Goal: Information Seeking & Learning: Learn about a topic

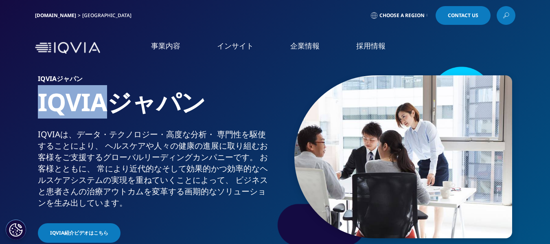
drag, startPoint x: 40, startPoint y: 103, endPoint x: 106, endPoint y: 106, distance: 66.5
click at [106, 106] on h1 "IQVIAジャパン" at bounding box center [155, 108] width 234 height 42
copy h1 "IQVIA"
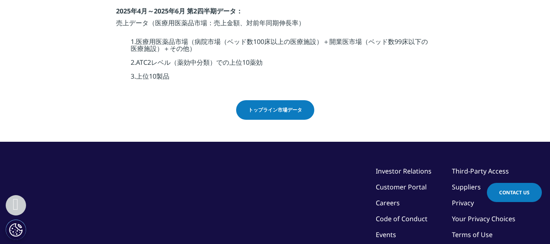
scroll to position [204, 0]
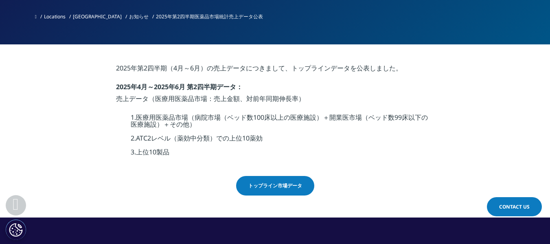
click at [282, 178] on link "トップライン市場データ" at bounding box center [275, 186] width 78 height 20
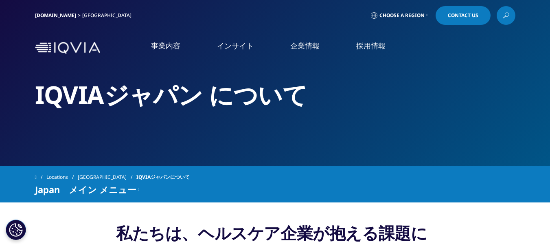
click at [44, 105] on link "IQVIAグループ" at bounding box center [101, 104] width 179 height 9
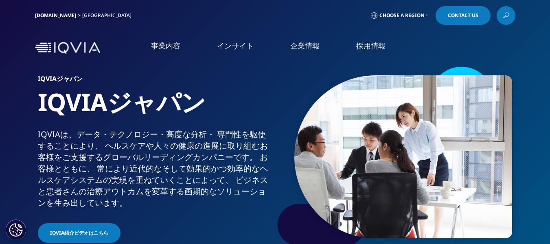
click at [171, 46] on link "事業内容" at bounding box center [165, 46] width 29 height 10
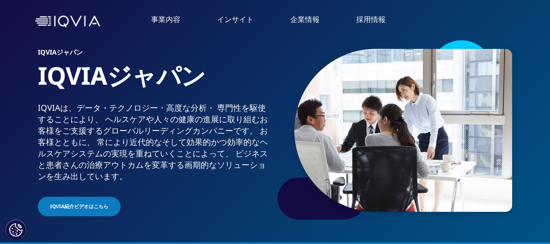
scroll to position [41, 0]
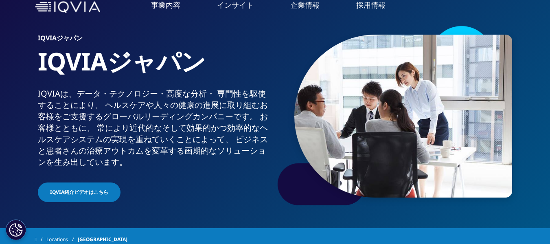
click at [242, 191] on link "概要" at bounding box center [224, 189] width 123 height 22
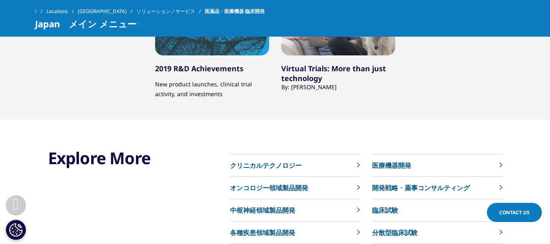
scroll to position [3299, 0]
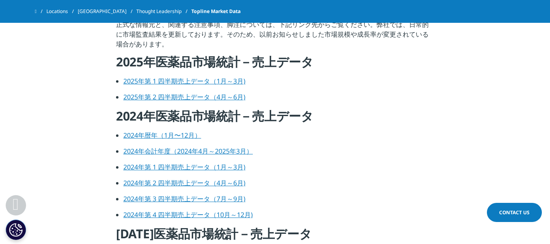
scroll to position [326, 0]
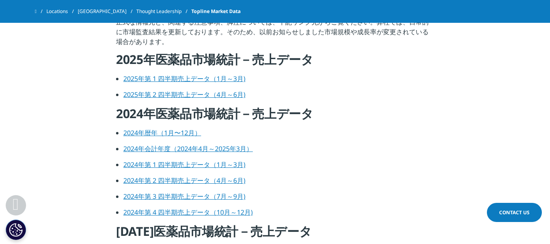
click at [202, 78] on link "2025年第 1 四半期売上データ（1月～3月)" at bounding box center [184, 78] width 122 height 9
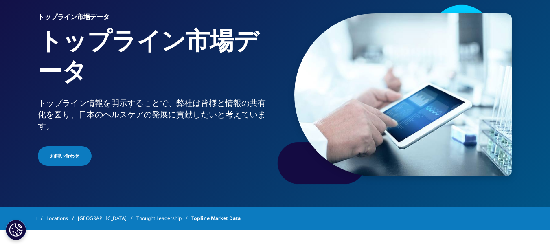
scroll to position [0, 0]
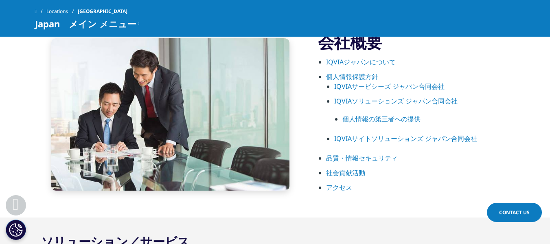
scroll to position [448, 0]
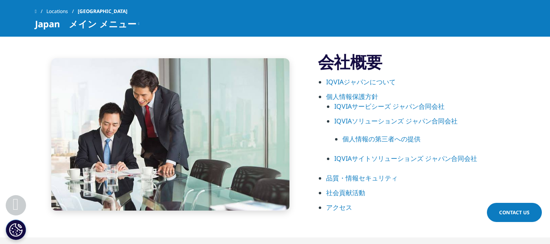
click at [346, 82] on link "IQVIAジャパンについて" at bounding box center [361, 81] width 70 height 9
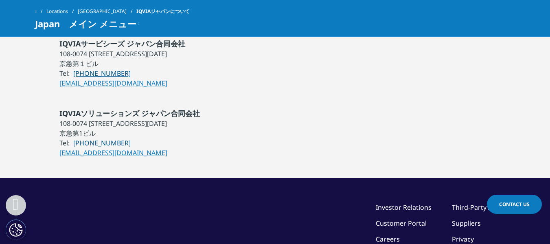
scroll to position [774, 0]
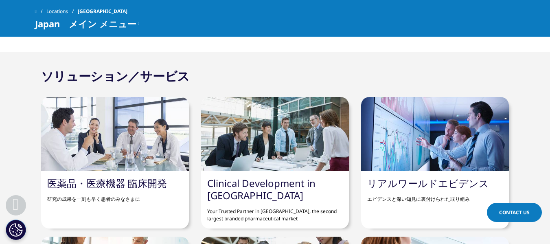
scroll to position [648, 0]
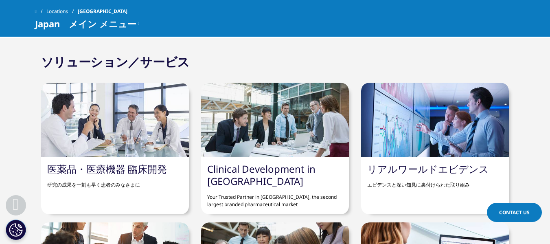
click at [81, 144] on div at bounding box center [115, 120] width 148 height 74
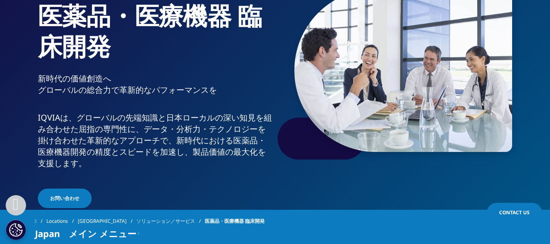
scroll to position [81, 0]
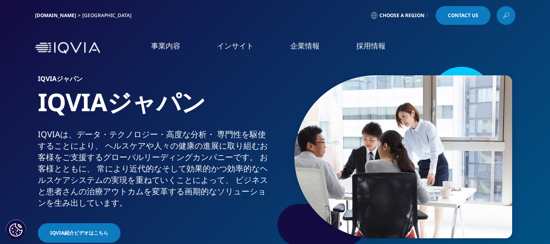
drag, startPoint x: 36, startPoint y: 134, endPoint x: 125, endPoint y: 205, distance: 113.6
click at [125, 205] on div "IQVIAジャパン IQVIAジャパン IQVIAは、​データ・​テクノロジー・​高度な​分析・​ 専門性を​駆使する​ことに​より、​ ヘルスケアや​人々の…" at bounding box center [275, 156] width 481 height 183
copy div "IQVIAは、​データ・​テクノロジー・​高度な​分析・​ 専門性を​駆使する​ことに​より、​ ヘルスケアや​人々の​健康の​進展に​取り組む​お客様を​ご…"
click at [239, 138] on div "IQVIAは、​データ・​テクノロジー・​高度な​分析・​ 専門性を​駆使する​ことに​より、​ ヘルスケアや​人々の​健康の​進展に​取り組む​お客様を​ご…" at bounding box center [155, 169] width 234 height 80
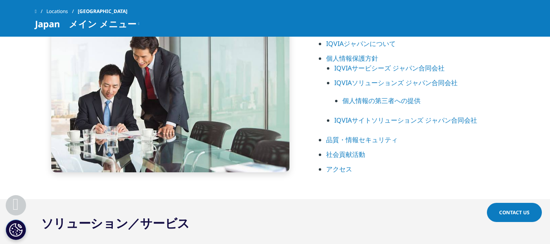
scroll to position [448, 0]
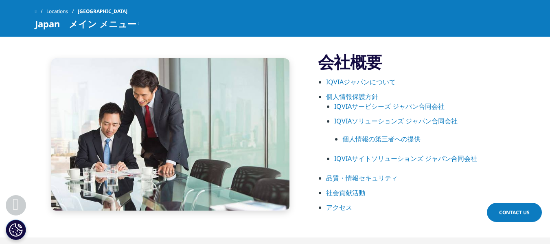
click at [363, 82] on link "IQVIAジャパンについて" at bounding box center [361, 81] width 70 height 9
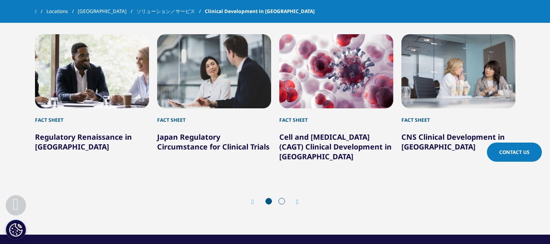
scroll to position [1140, 0]
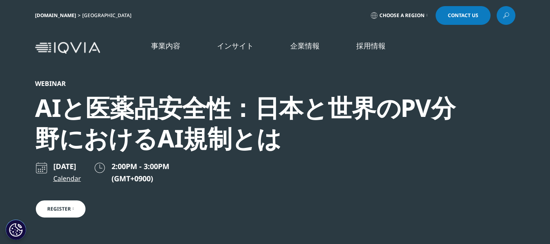
scroll to position [251, 481]
click at [74, 175] on link "Calendar" at bounding box center [67, 179] width 28 height 10
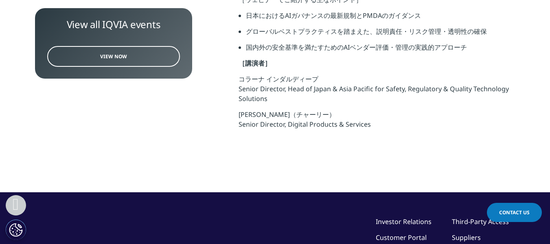
scroll to position [448, 0]
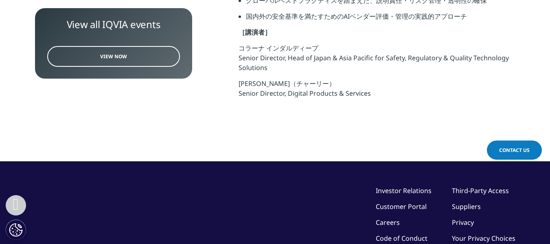
click at [511, 149] on span "Contact Us" at bounding box center [514, 150] width 31 height 7
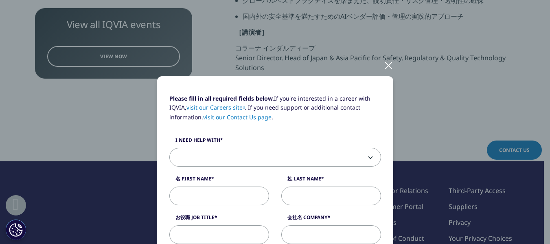
click at [386, 64] on div at bounding box center [388, 65] width 9 height 22
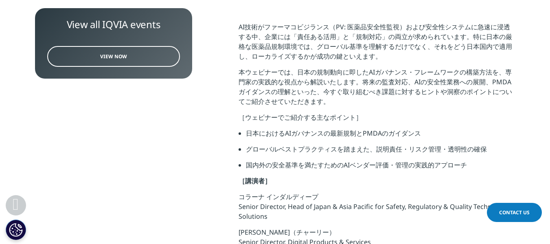
scroll to position [285, 0]
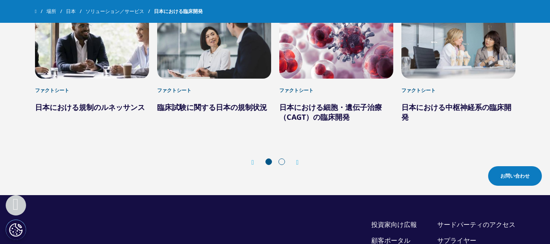
scroll to position [1059, 0]
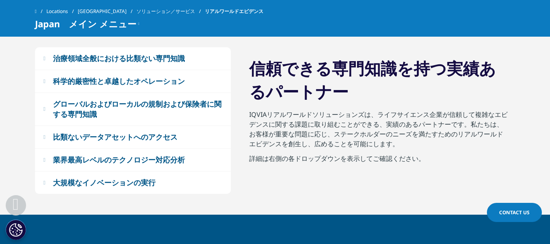
scroll to position [530, 0]
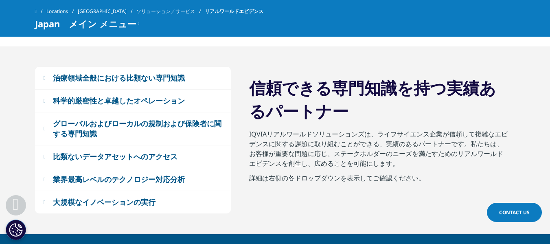
click at [137, 81] on div "治療領域全般における比類ない専門知識" at bounding box center [119, 78] width 132 height 10
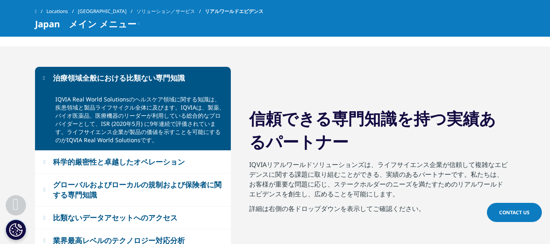
click at [147, 76] on div "治療領域全般における比類ない専門知識" at bounding box center [119, 78] width 132 height 10
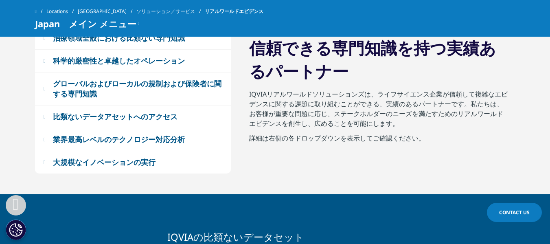
scroll to position [570, 0]
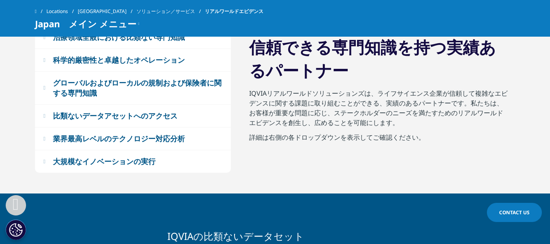
click at [130, 84] on div "グローバルおよびローカルの規制および保険者に関する専門知識" at bounding box center [137, 88] width 169 height 20
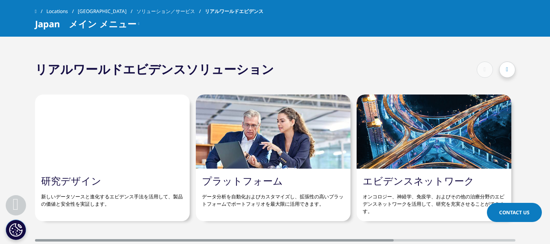
scroll to position [1548, 0]
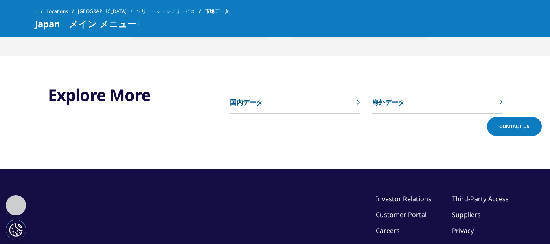
scroll to position [530, 0]
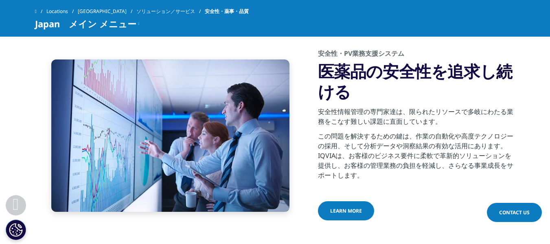
scroll to position [421, 0]
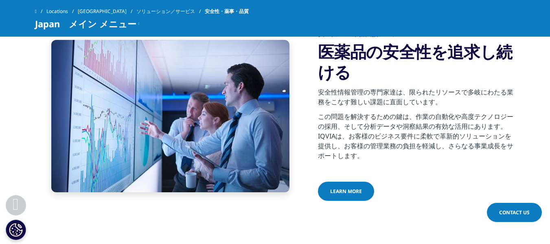
click at [356, 192] on span "Learn more" at bounding box center [346, 191] width 32 height 7
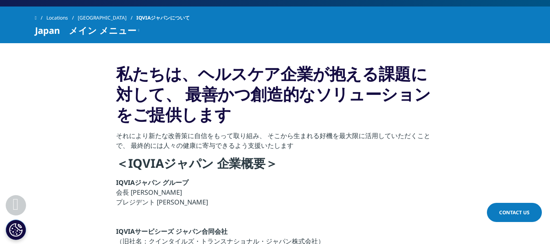
scroll to position [122, 0]
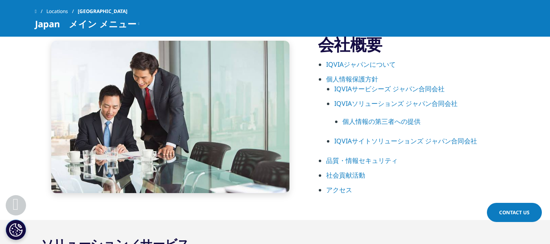
scroll to position [448, 0]
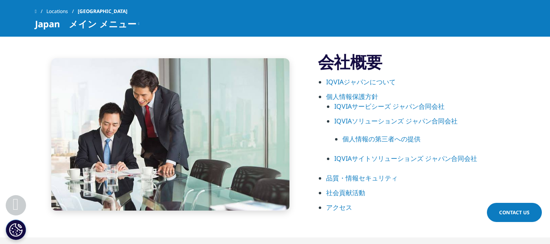
click at [374, 174] on link "品質・情報セキュリティ" at bounding box center [362, 178] width 72 height 9
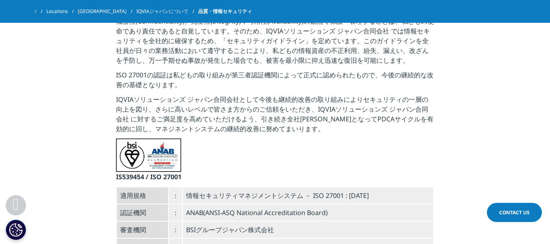
scroll to position [285, 0]
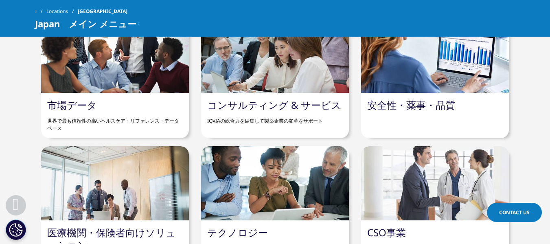
scroll to position [607, 0]
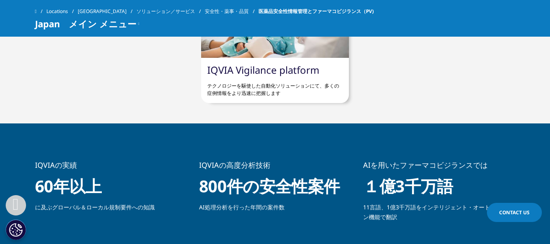
scroll to position [367, 0]
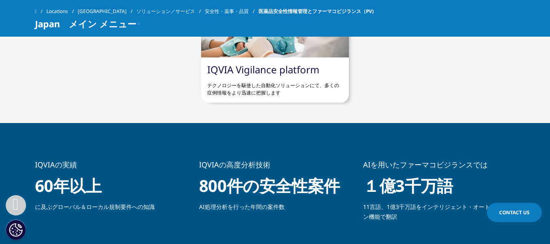
click at [277, 90] on p "テクノロジーを駆使した自動化ソリューションにて、多くの症例情報をより迅速に把握します" at bounding box center [275, 86] width 136 height 21
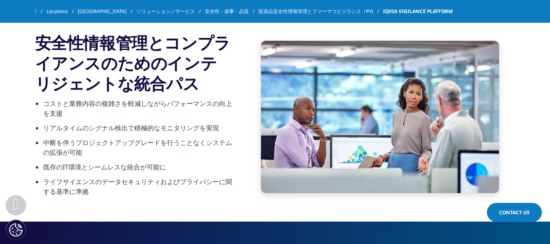
scroll to position [1100, 0]
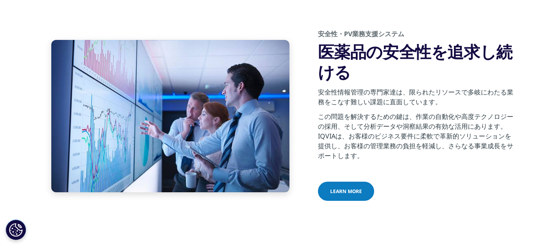
scroll to position [421, 0]
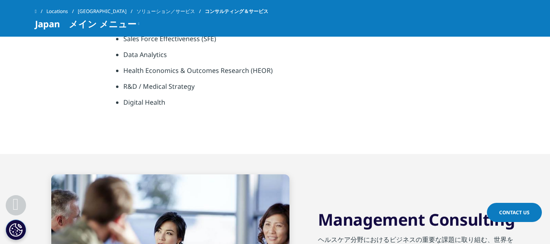
scroll to position [530, 0]
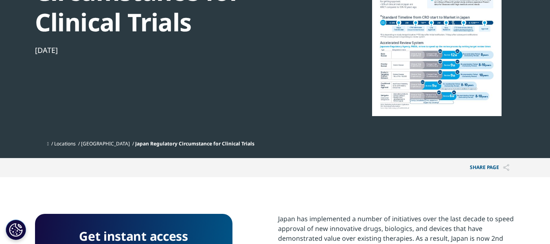
scroll to position [41, 0]
